Goal: Information Seeking & Learning: Learn about a topic

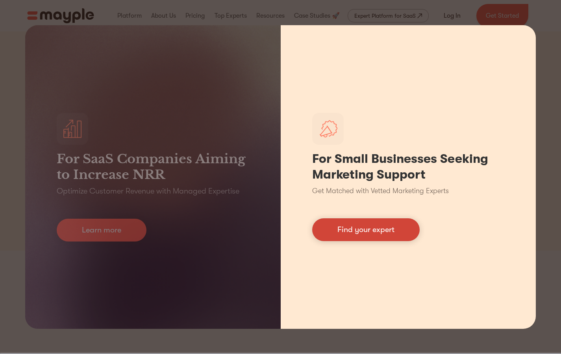
click at [360, 232] on link "Find your expert" at bounding box center [365, 229] width 107 height 23
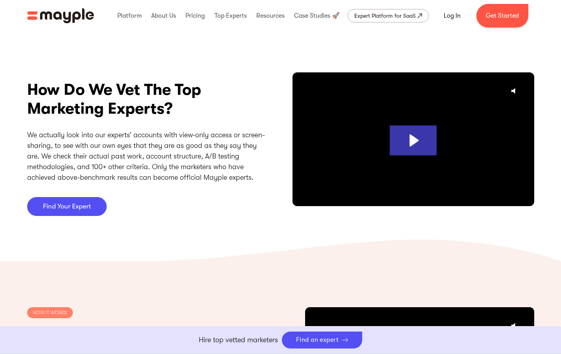
scroll to position [2035, 0]
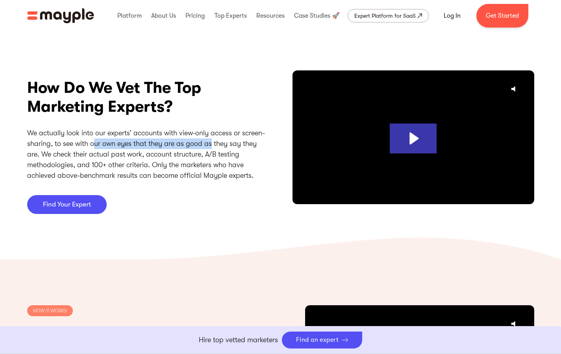
drag, startPoint x: 92, startPoint y: 144, endPoint x: 210, endPoint y: 147, distance: 118.4
click at [210, 147] on p "We actually look into our experts’ accounts with view-only access or screen-sha…" at bounding box center [148, 154] width 242 height 53
click at [122, 157] on p "We actually look into our experts’ accounts with view-only access or screen-sha…" at bounding box center [148, 154] width 242 height 53
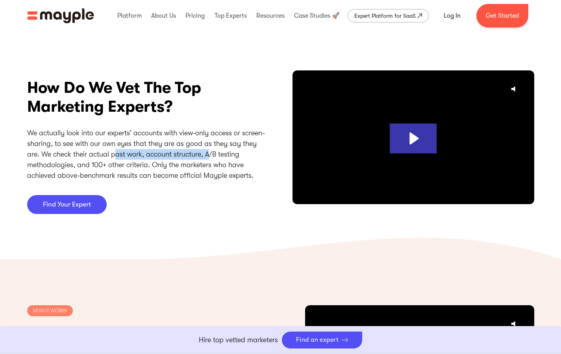
drag, startPoint x: 114, startPoint y: 155, endPoint x: 207, endPoint y: 156, distance: 93.2
click at [207, 156] on p "We actually look into our experts’ accounts with view-only access or screen-sha…" at bounding box center [148, 154] width 242 height 53
click at [198, 175] on p "We actually look into our experts’ accounts with view-only access or screen-sha…" at bounding box center [148, 154] width 242 height 53
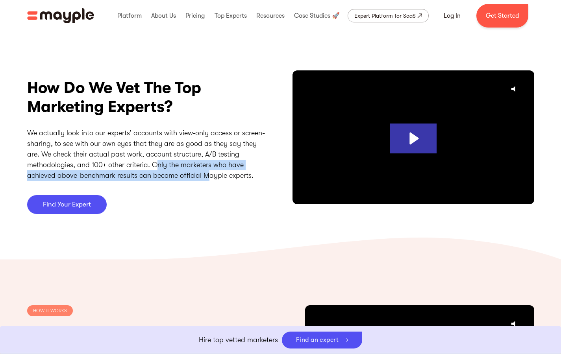
drag, startPoint x: 156, startPoint y: 168, endPoint x: 206, endPoint y: 172, distance: 50.5
click at [207, 172] on p "We actually look into our experts’ accounts with view-only access or screen-sha…" at bounding box center [148, 154] width 242 height 53
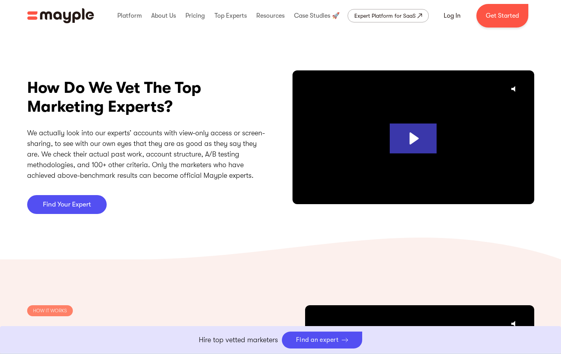
click at [229, 175] on p "We actually look into our experts’ accounts with view-only access or screen-sha…" at bounding box center [148, 154] width 242 height 53
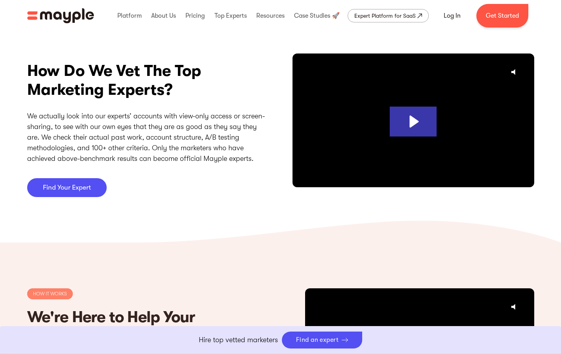
scroll to position [2059, 0]
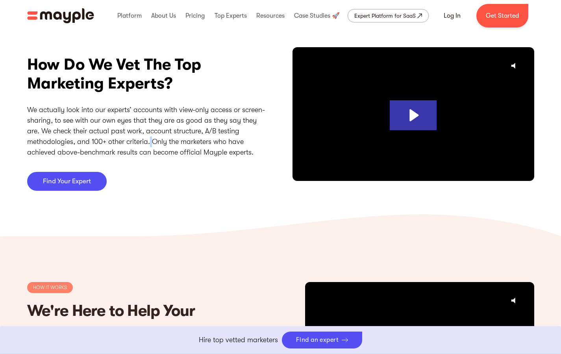
click at [150, 141] on p "We actually look into our experts’ accounts with view-only access or screen-sha…" at bounding box center [148, 131] width 242 height 53
click at [201, 127] on p "We actually look into our experts’ accounts with view-only access or screen-sha…" at bounding box center [148, 131] width 242 height 53
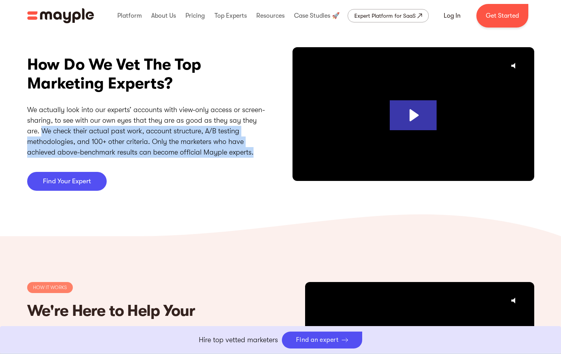
drag, startPoint x: 41, startPoint y: 132, endPoint x: 235, endPoint y: 160, distance: 196.0
click at [235, 161] on div "How Do We Vet The Top Marketing Experts? We actually look into our experts’ acc…" at bounding box center [148, 119] width 242 height 144
copy p "We check their actual past work, account structure, A/B testing methodologies, …"
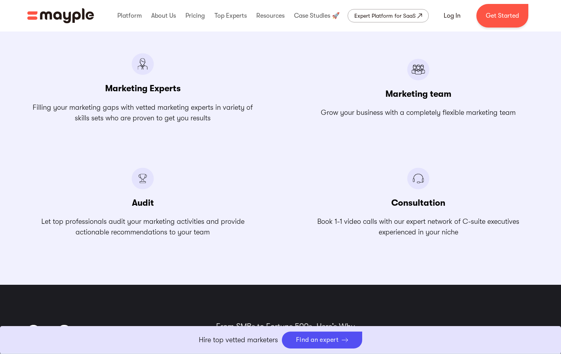
scroll to position [919, 0]
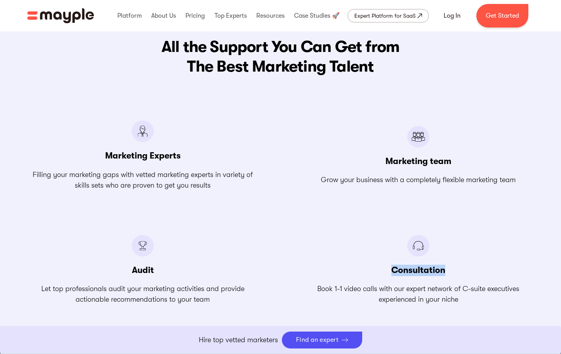
drag, startPoint x: 389, startPoint y: 269, endPoint x: 448, endPoint y: 267, distance: 58.3
click at [448, 267] on div "Consultation Book 1-1 video calls with our expert network of C-suite executives…" at bounding box center [418, 270] width 231 height 70
copy h3 "Consultation"
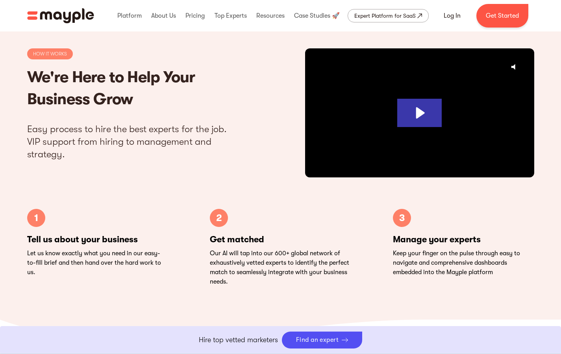
scroll to position [2329, 0]
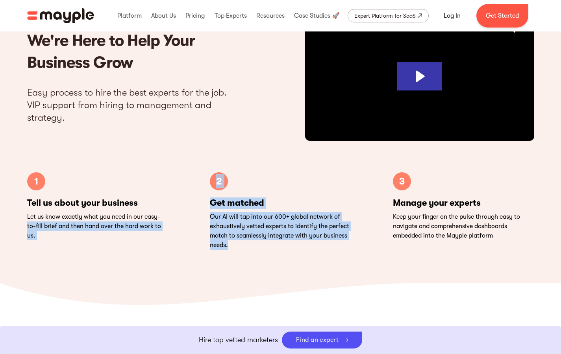
drag, startPoint x: 181, startPoint y: 218, endPoint x: 254, endPoint y: 242, distance: 77.6
click at [254, 242] on div "1 Tell us about your business Let us know exactly what you need in our easy-to-…" at bounding box center [280, 210] width 507 height 77
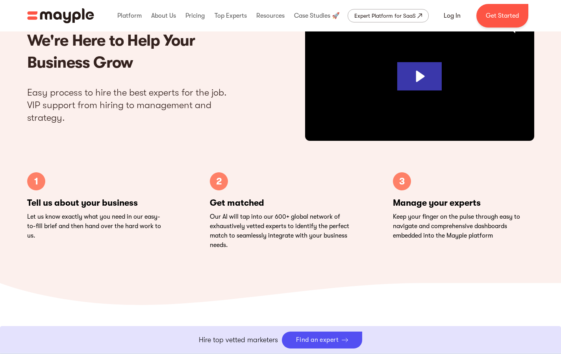
click at [252, 256] on div "HOW IT WORKS We're Here to Help Your Business Grow Easy process to hire the bes…" at bounding box center [280, 120] width 561 height 289
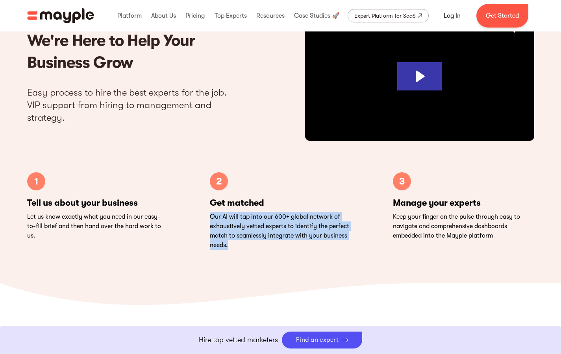
drag, startPoint x: 250, startPoint y: 245, endPoint x: 203, endPoint y: 217, distance: 54.6
click at [203, 217] on div "1 Tell us about your business Let us know exactly what you need in our easy-to-…" at bounding box center [280, 210] width 507 height 77
click at [289, 258] on div "HOW IT WORKS We're Here to Help Your Business Grow Easy process to hire the bes…" at bounding box center [280, 120] width 561 height 289
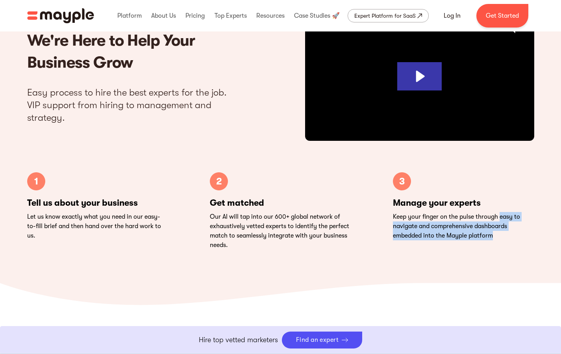
drag, startPoint x: 500, startPoint y: 218, endPoint x: 501, endPoint y: 233, distance: 15.3
click at [500, 233] on p "Keep your finger on the pulse through easy to navigate and comprehensive dashbo…" at bounding box center [463, 226] width 141 height 28
copy p "easy to navigate and comprehensive dashboards embedded into the Mayple platform"
drag, startPoint x: 393, startPoint y: 216, endPoint x: 508, endPoint y: 233, distance: 116.4
click at [508, 233] on p "Keep your finger on the pulse through easy to navigate and comprehensive dashbo…" at bounding box center [463, 226] width 141 height 28
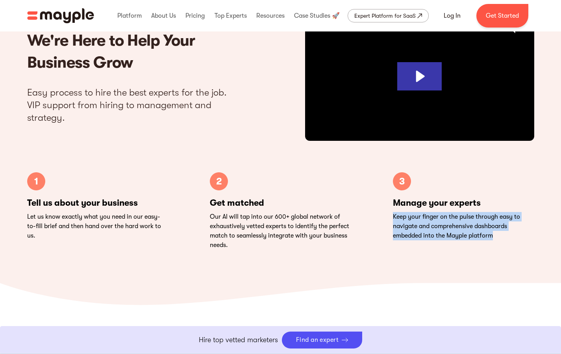
copy p "Keep your finger on the pulse through easy to navigate and comprehensive dashbo…"
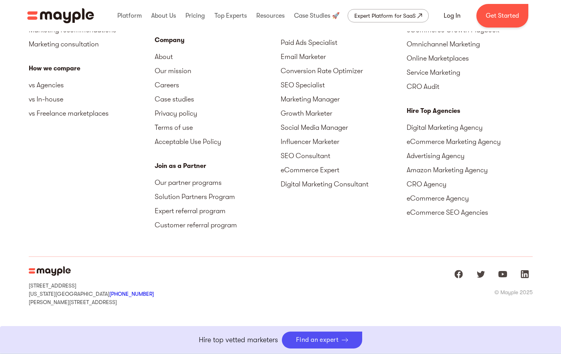
scroll to position [3551, 0]
click at [201, 183] on link "Our partner programs" at bounding box center [218, 182] width 126 height 14
